Goal: Task Accomplishment & Management: Manage account settings

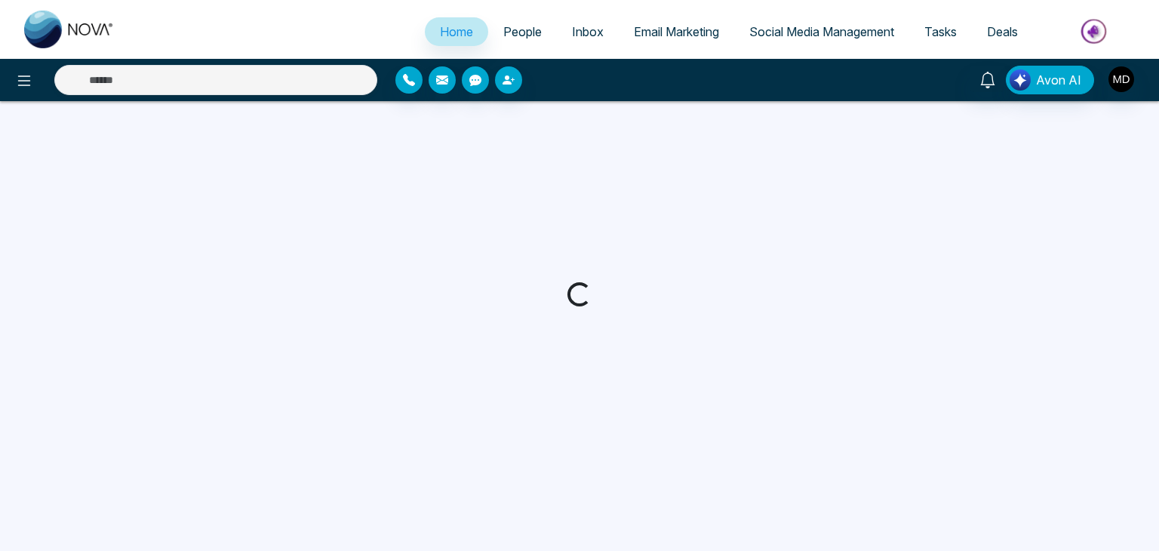
select select "*"
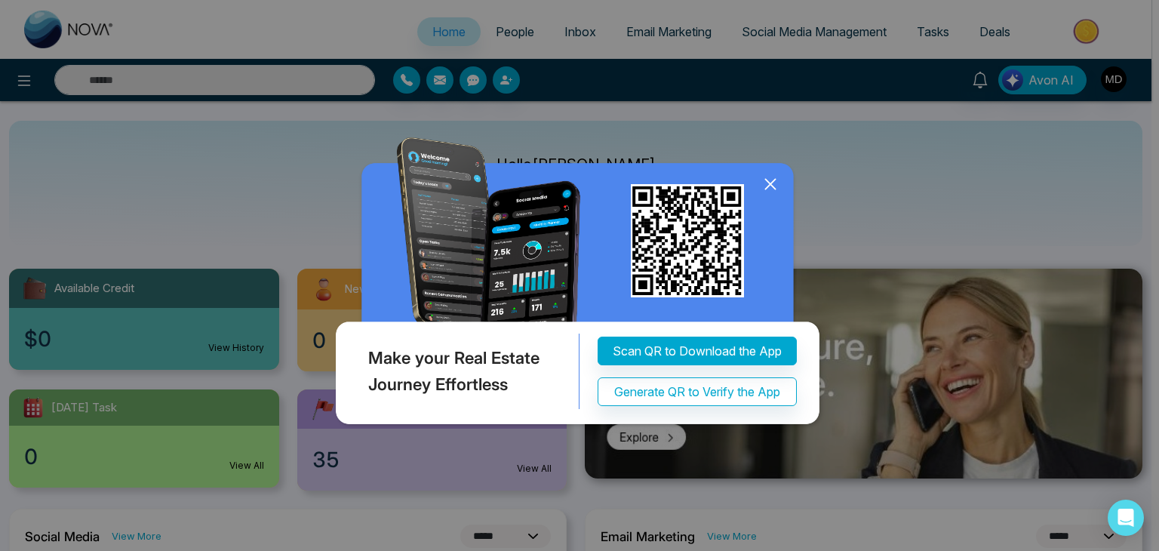
click at [770, 192] on icon at bounding box center [770, 184] width 23 height 23
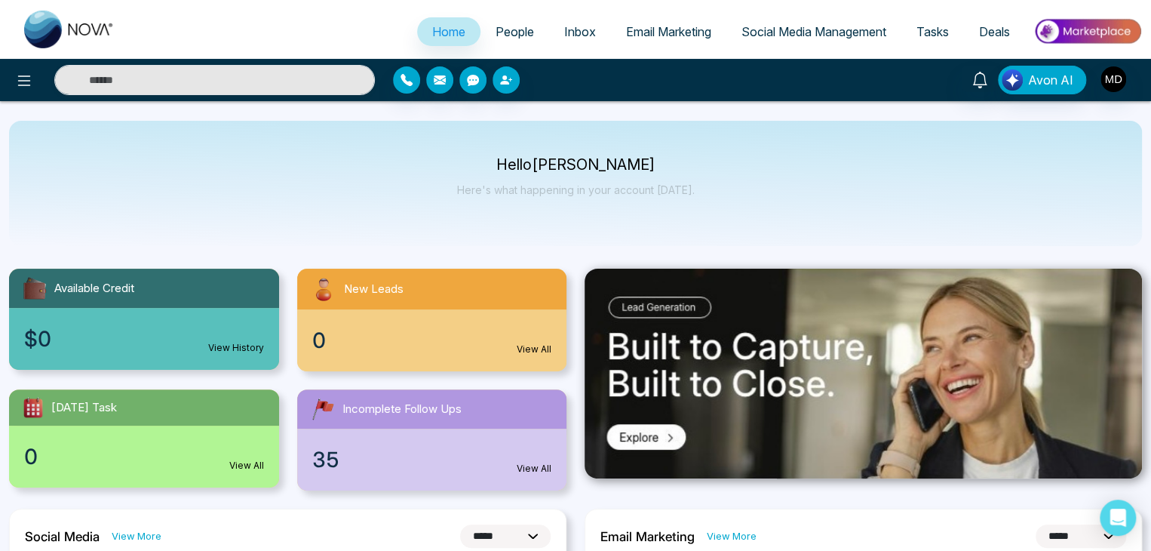
click at [529, 41] on link "People" at bounding box center [515, 31] width 69 height 29
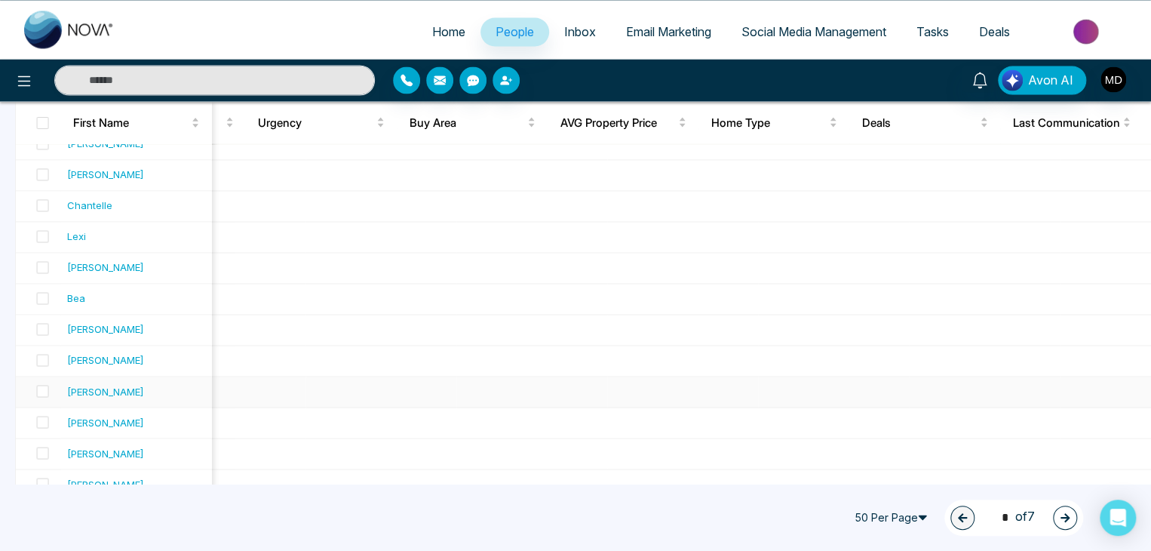
scroll to position [1367, 0]
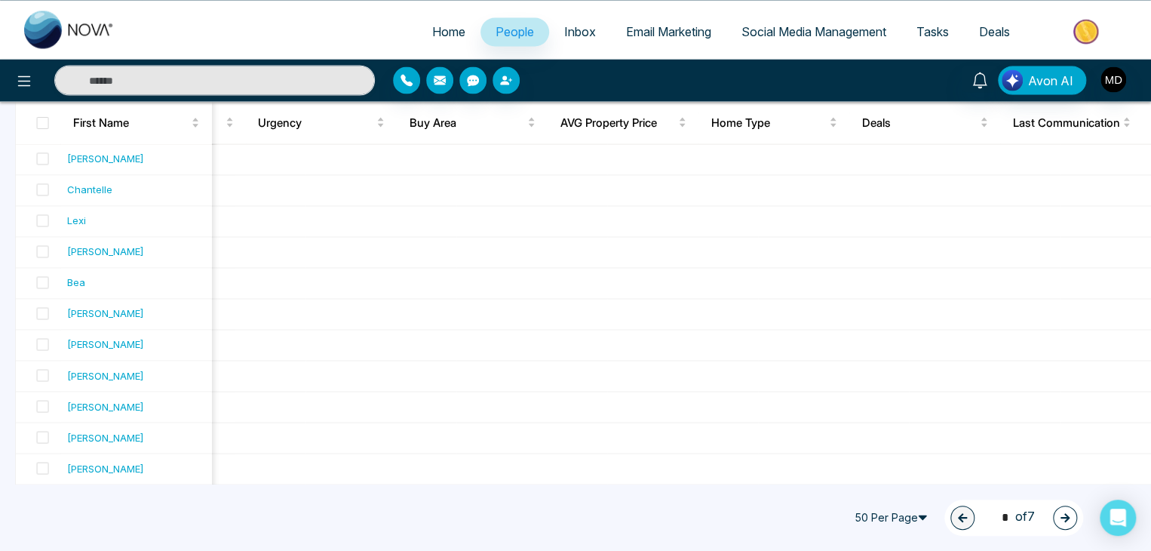
click at [1070, 520] on icon "button" at bounding box center [1065, 517] width 11 height 11
click at [1063, 511] on button "button" at bounding box center [1065, 517] width 24 height 24
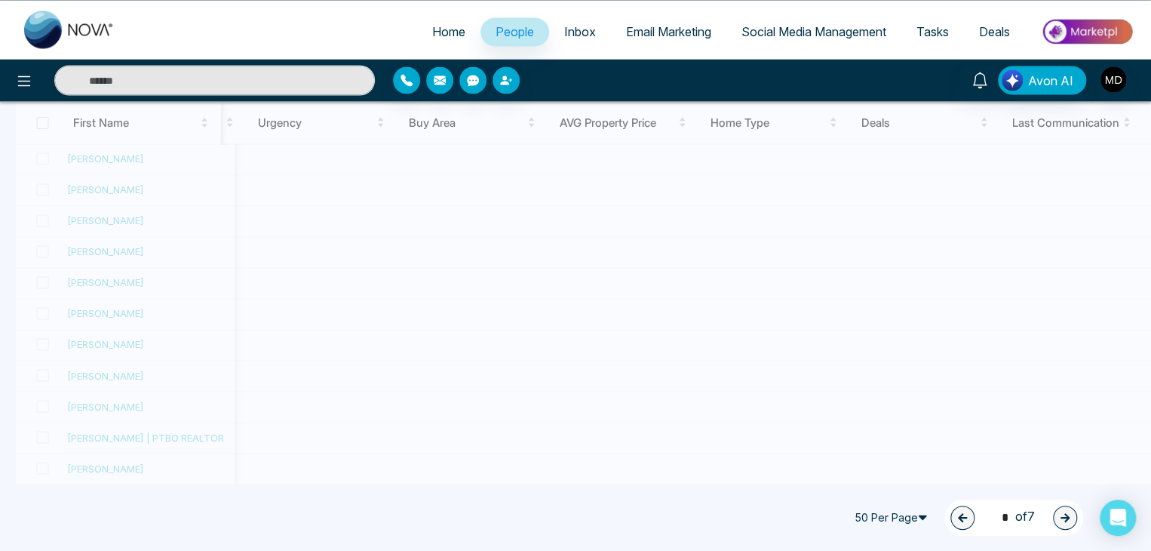
type input "*"
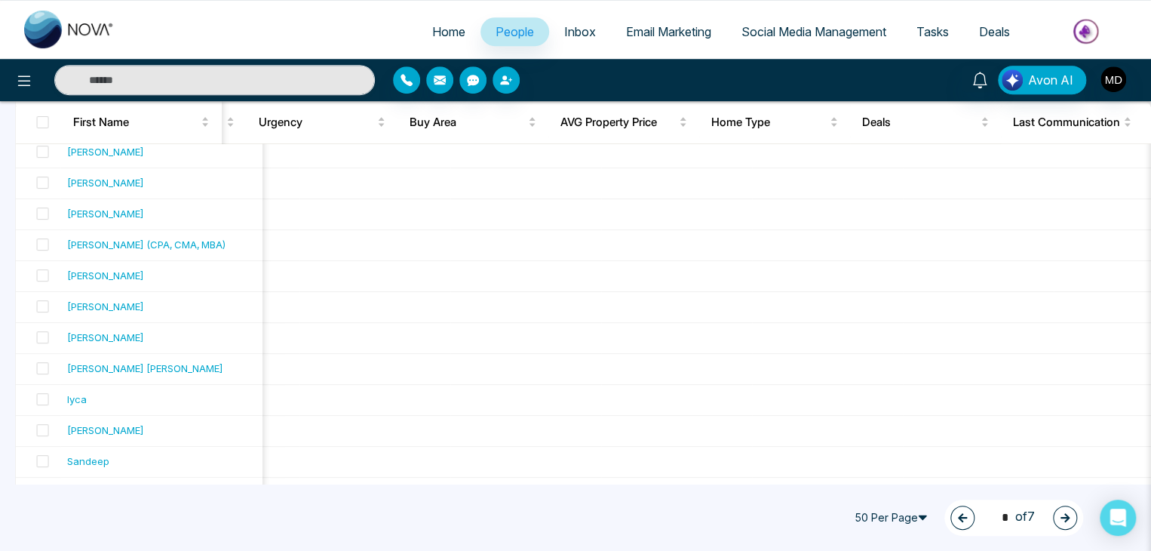
scroll to position [352, 0]
click at [463, 20] on link "Home" at bounding box center [448, 31] width 63 height 29
select select "*"
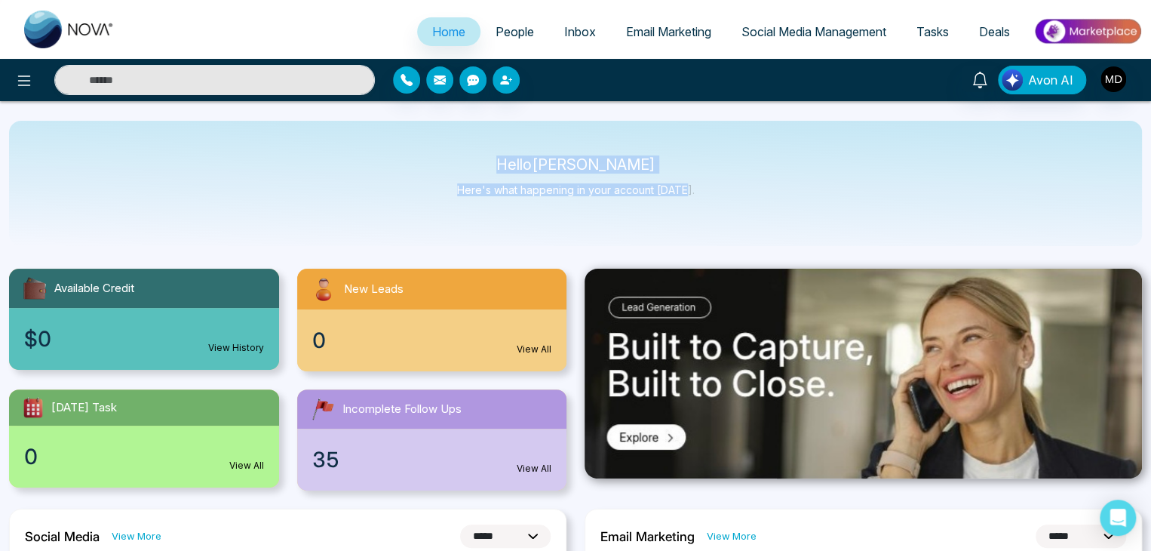
drag, startPoint x: 685, startPoint y: 196, endPoint x: 476, endPoint y: 167, distance: 210.9
click at [476, 167] on div "Hello [PERSON_NAME] Here's what happening in your account [DATE]." at bounding box center [576, 183] width 238 height 50
click at [476, 167] on body "**********" at bounding box center [575, 275] width 1151 height 551
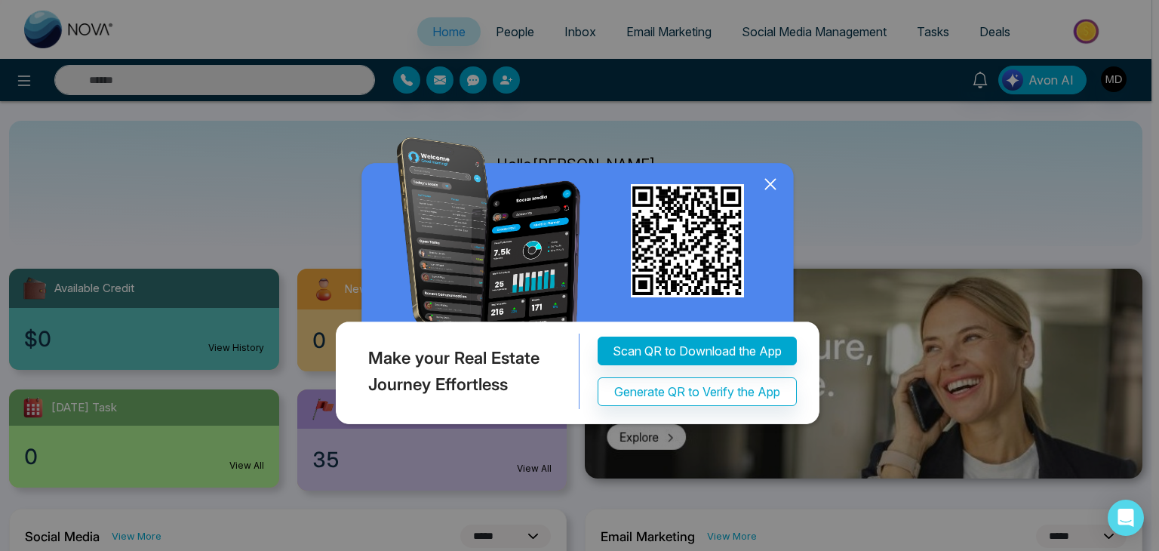
click at [773, 182] on icon at bounding box center [770, 185] width 10 height 10
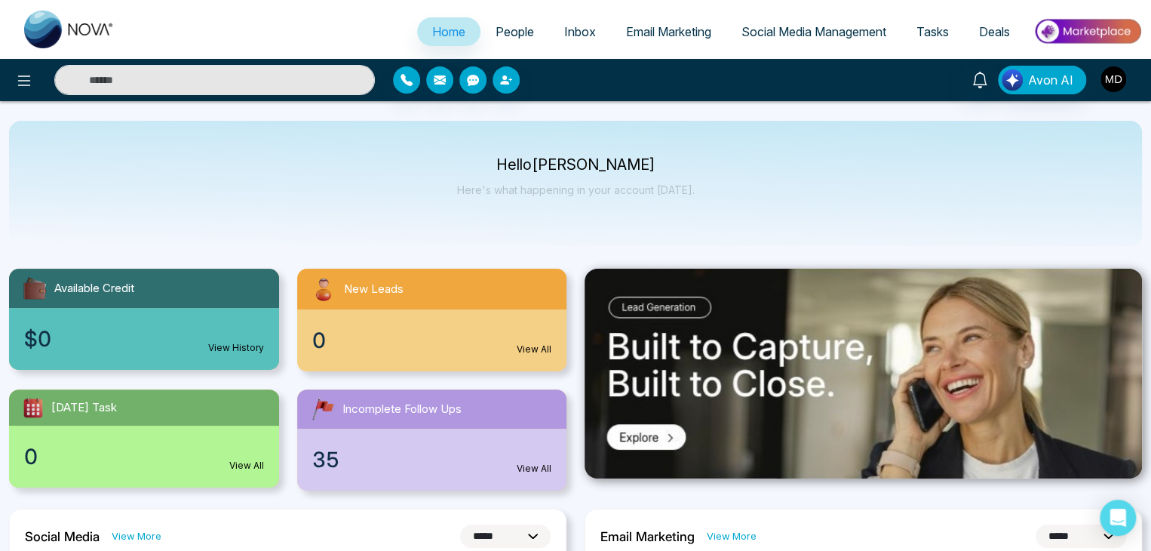
click at [1120, 70] on img "button" at bounding box center [1114, 79] width 26 height 26
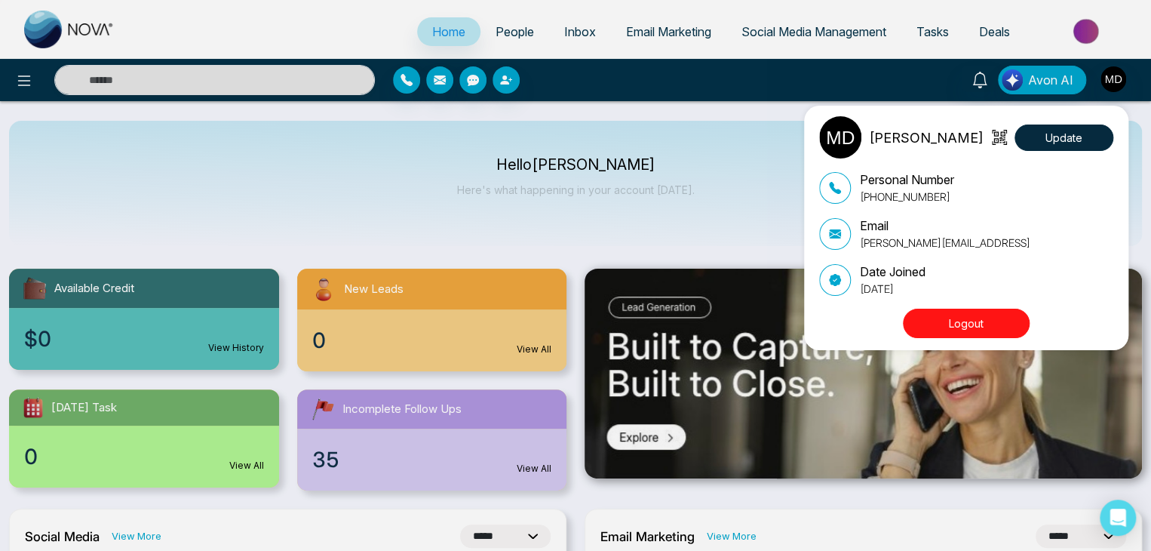
click at [951, 314] on button "Logout" at bounding box center [966, 323] width 127 height 29
